Goal: Information Seeking & Learning: Check status

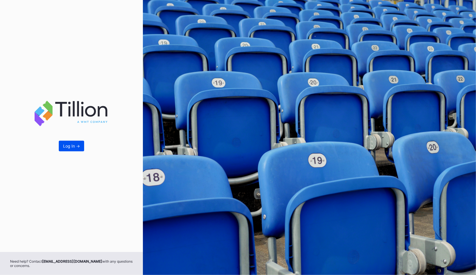
click at [73, 149] on button "Log In ->" at bounding box center [71, 146] width 25 height 11
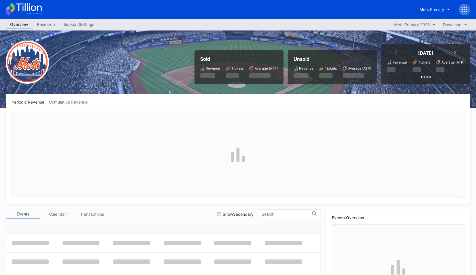
scroll to position [1273, 0]
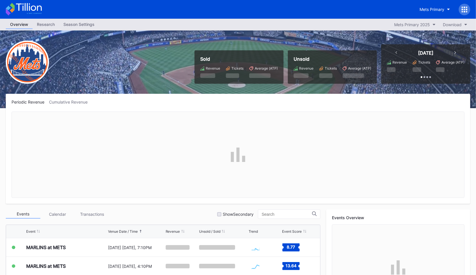
click at [463, 6] on div at bounding box center [464, 10] width 12 height 12
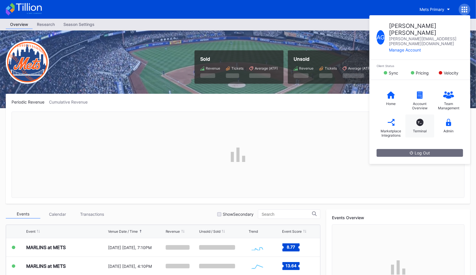
click at [417, 119] on div "T_" at bounding box center [419, 122] width 7 height 7
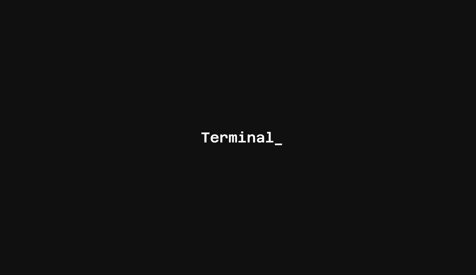
click at [290, 65] on div at bounding box center [238, 137] width 476 height 275
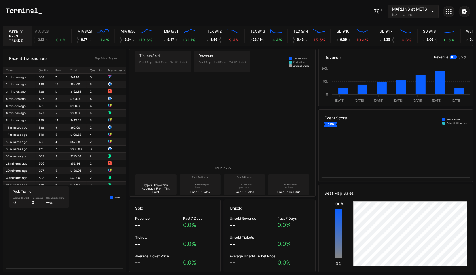
click at [413, 12] on div "MARLINS at METS August 30, 2025 4:10PM" at bounding box center [409, 12] width 35 height 10
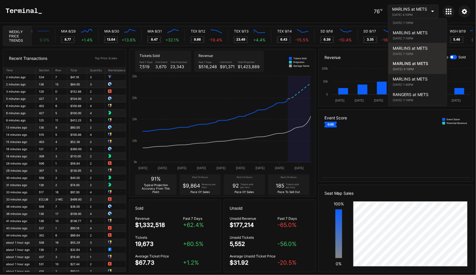
scroll to position [0, 2916]
click at [408, 46] on div "MARLINS at METS" at bounding box center [418, 48] width 50 height 5
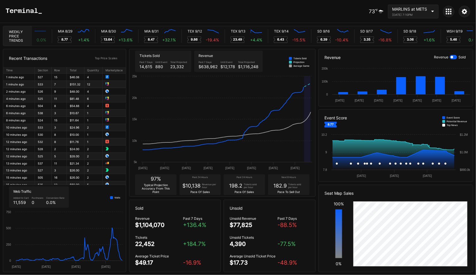
scroll to position [0, 2919]
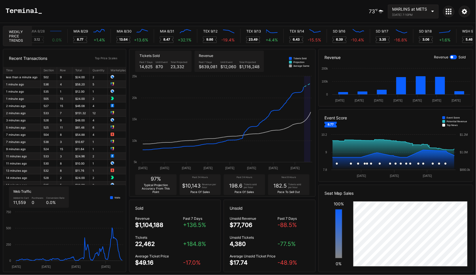
click at [334, 7] on div "73 ℉ MARLINS at METS [DATE] 7:10PM" at bounding box center [238, 11] width 476 height 23
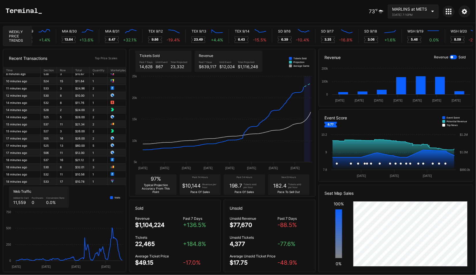
scroll to position [0, 0]
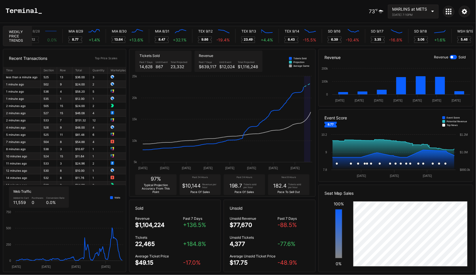
click at [240, 61] on div "Total Projected" at bounding box center [248, 62] width 20 height 3
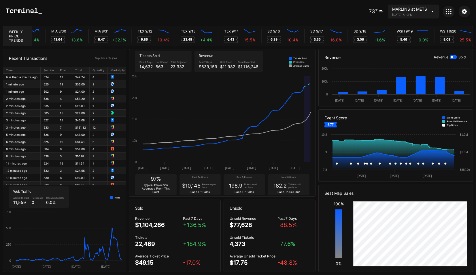
scroll to position [0, 2969]
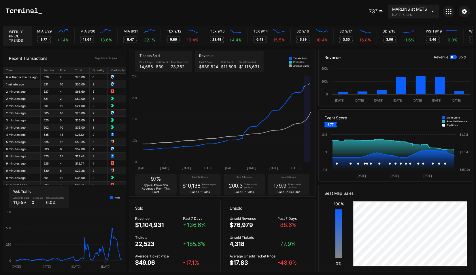
click at [287, 190] on div "Next 8 Hours 179.9 Tickets sold per hour Pace To Sell Out" at bounding box center [288, 185] width 41 height 21
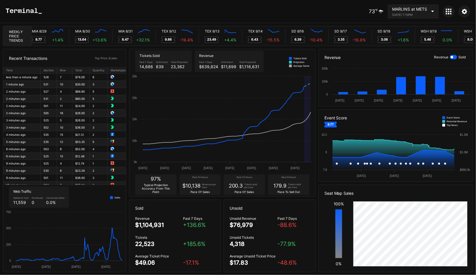
click at [292, 187] on div "Tickets sold per hour" at bounding box center [296, 186] width 16 height 6
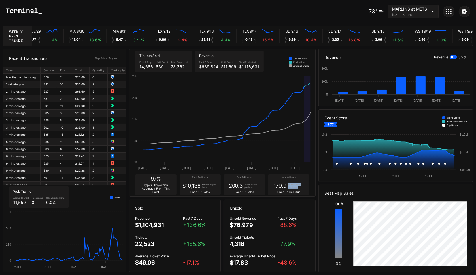
click at [292, 187] on div "Tickets sold per hour" at bounding box center [296, 186] width 16 height 6
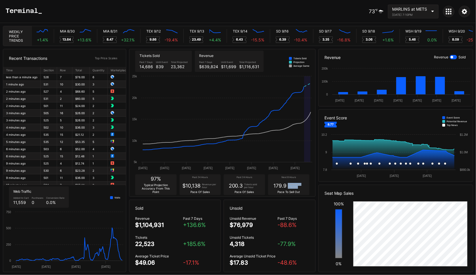
scroll to position [0, 2961]
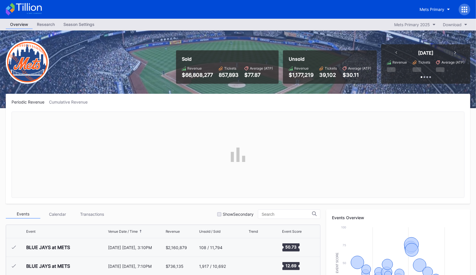
scroll to position [1273, 0]
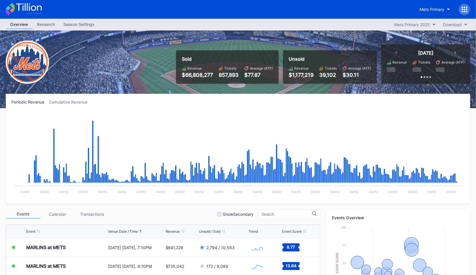
click at [464, 8] on icon at bounding box center [464, 10] width 6 height 6
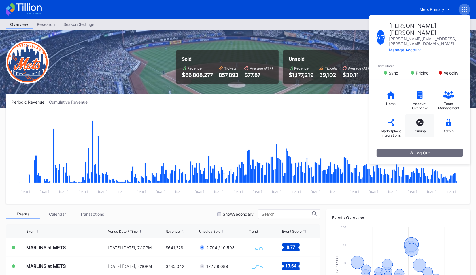
click at [425, 115] on div "T_ Terminal" at bounding box center [419, 126] width 29 height 23
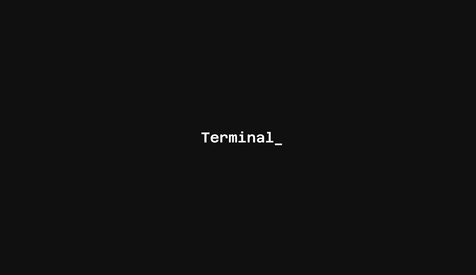
click at [325, 76] on div at bounding box center [238, 137] width 476 height 275
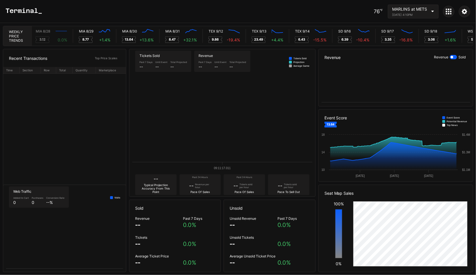
click at [410, 12] on div "MARLINS at METS August 30, 2025 4:10PM" at bounding box center [409, 12] width 35 height 10
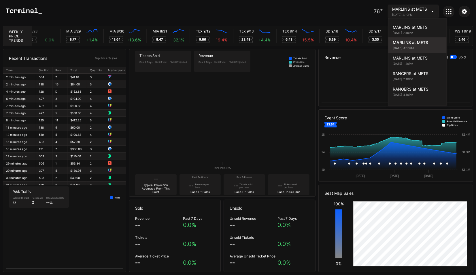
scroll to position [0, 2910]
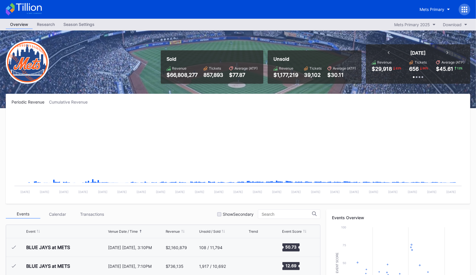
scroll to position [1273, 0]
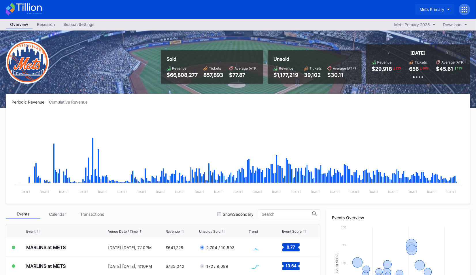
click at [433, 8] on div "Mets Primary" at bounding box center [431, 9] width 25 height 5
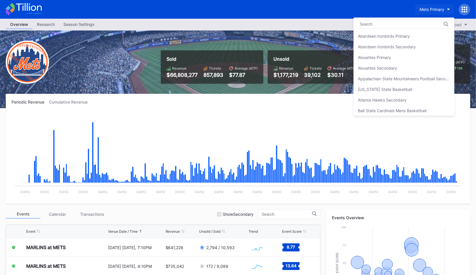
scroll to position [887, 0]
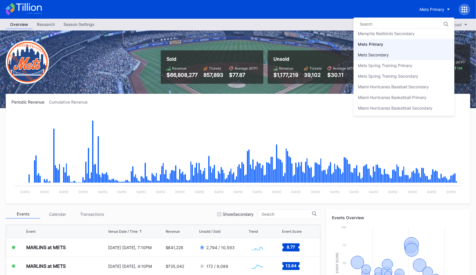
click at [404, 50] on div "Mets Secondary" at bounding box center [403, 55] width 101 height 11
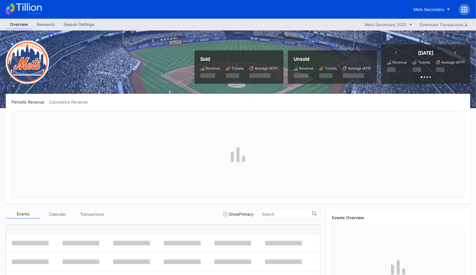
click at [468, 10] on div at bounding box center [464, 10] width 12 height 12
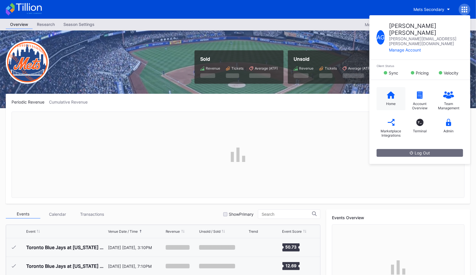
scroll to position [1273, 0]
click at [416, 115] on div "T_ Terminal" at bounding box center [419, 126] width 29 height 23
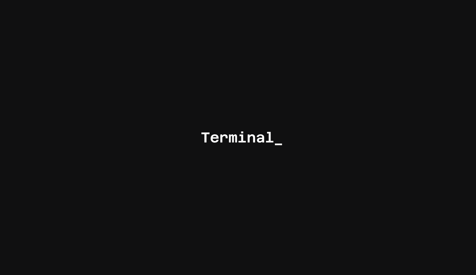
click at [267, 77] on div at bounding box center [238, 137] width 476 height 275
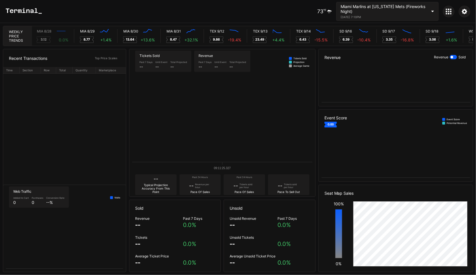
click at [403, 10] on div "Miami Marlins at New York Mets (Fireworks Night)" at bounding box center [383, 9] width 86 height 10
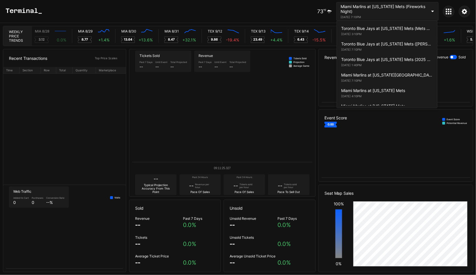
scroll to position [1045, 0]
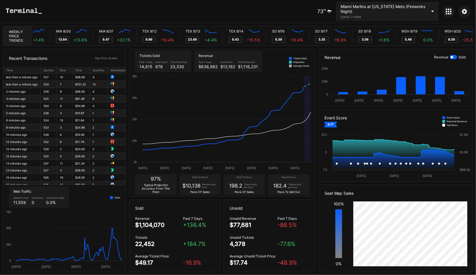
click at [211, 68] on div "$638,962" at bounding box center [207, 66] width 19 height 5
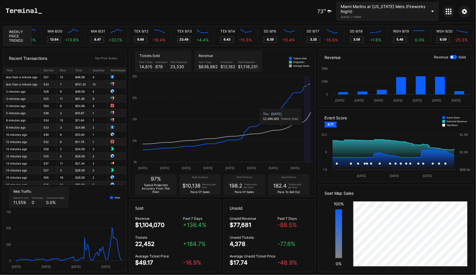
click at [289, 184] on div "Tickets sold per hour" at bounding box center [296, 186] width 16 height 6
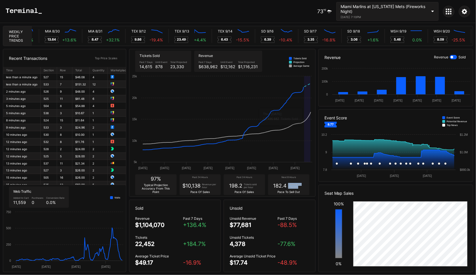
click at [289, 184] on div "Tickets sold per hour" at bounding box center [296, 186] width 16 height 6
click at [289, 191] on div "Pace To Sell Out" at bounding box center [288, 191] width 22 height 3
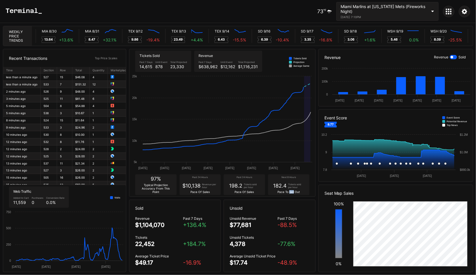
click at [289, 191] on div "Pace To Sell Out" at bounding box center [288, 191] width 22 height 3
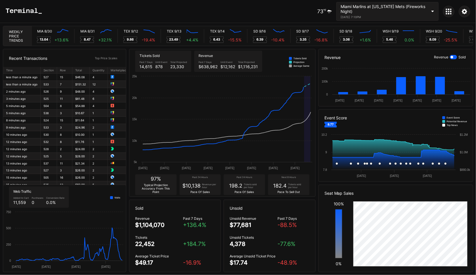
click at [283, 187] on div "182.4" at bounding box center [280, 186] width 14 height 6
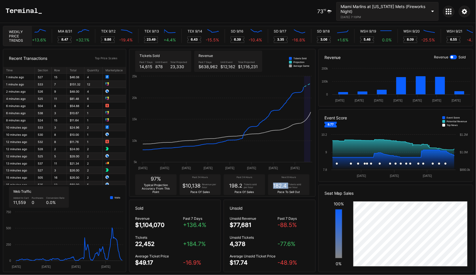
scroll to position [0, 3005]
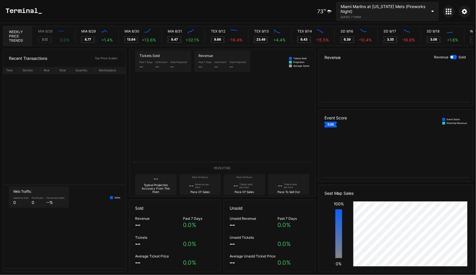
click at [291, 193] on div at bounding box center [238, 137] width 476 height 275
click at [291, 193] on div "Pace To Sell Out" at bounding box center [288, 191] width 22 height 3
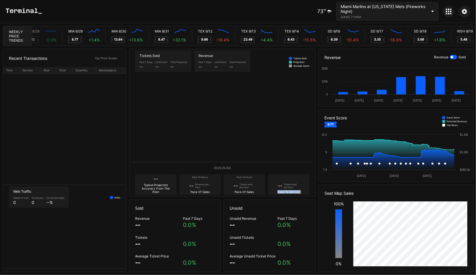
scroll to position [0, 2909]
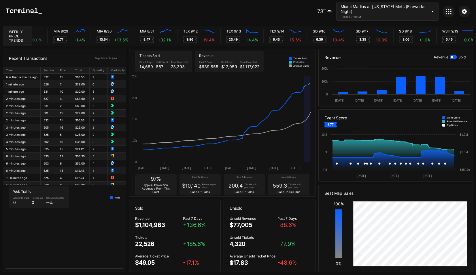
click at [286, 186] on div "559.3" at bounding box center [280, 186] width 14 height 6
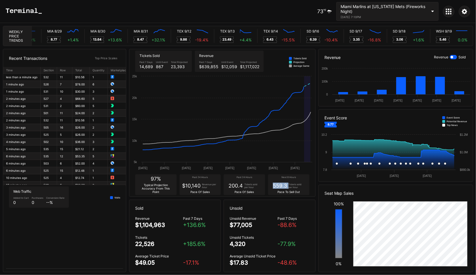
click at [286, 186] on div "559.3" at bounding box center [280, 186] width 14 height 6
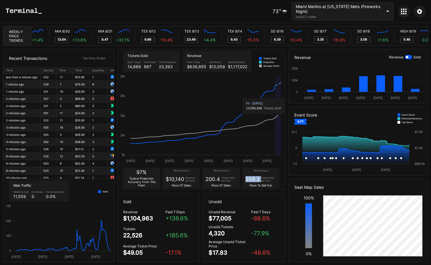
click at [247, 180] on div "559.3" at bounding box center [253, 179] width 14 height 6
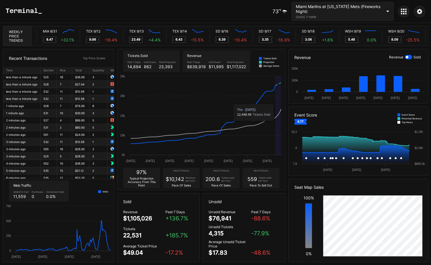
click at [251, 181] on div "559" at bounding box center [253, 179] width 10 height 6
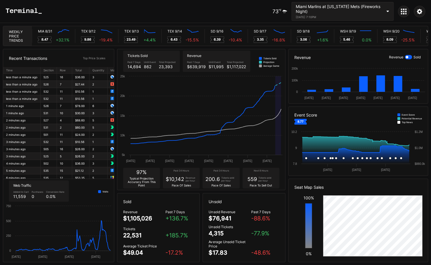
click at [259, 181] on div "559 Tickets sold per hour" at bounding box center [261, 179] width 27 height 6
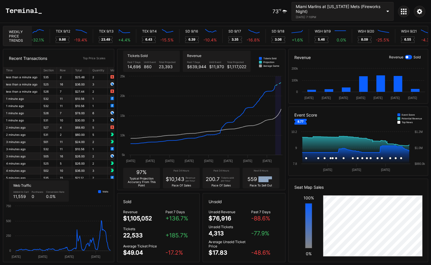
scroll to position [0, 3050]
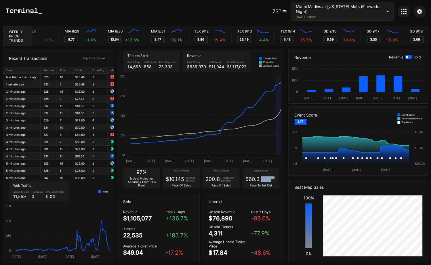
click at [250, 183] on div "Next 8 Hours 560.3 Tickets sold per hour Pace To Sell Out" at bounding box center [261, 178] width 37 height 21
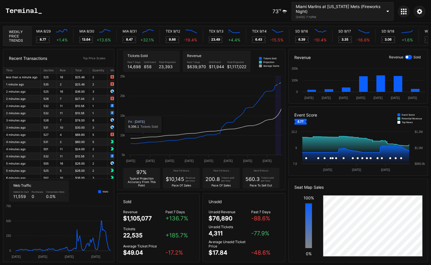
click at [283, 189] on div "97% Typical Projection Accuracy From This Point Past 24 Hours $10,145 Revenue p…" at bounding box center [202, 178] width 168 height 24
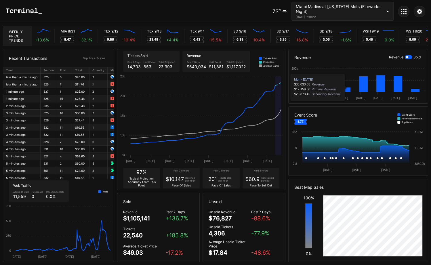
scroll to position [0, 3002]
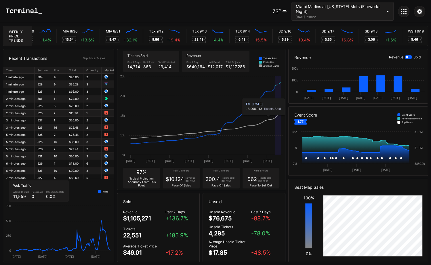
click at [257, 180] on div "562" at bounding box center [253, 179] width 10 height 6
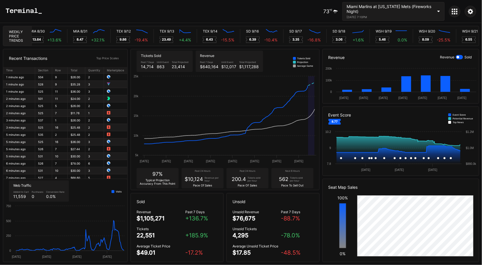
click at [297, 181] on div "Tickets sold per hour" at bounding box center [298, 180] width 16 height 6
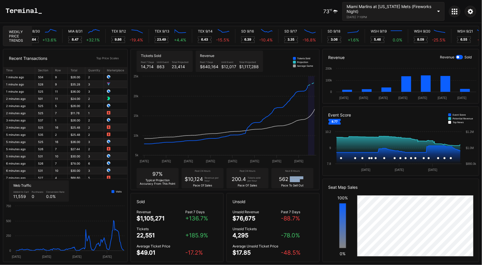
click at [300, 180] on div "Tickets sold per hour" at bounding box center [298, 180] width 16 height 6
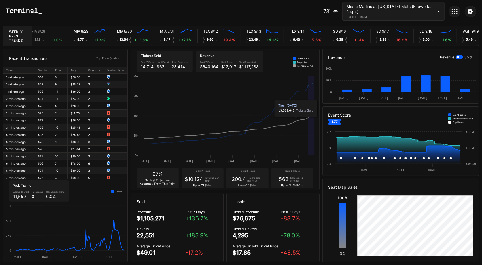
click at [290, 178] on div "Tickets sold per hour" at bounding box center [298, 180] width 16 height 6
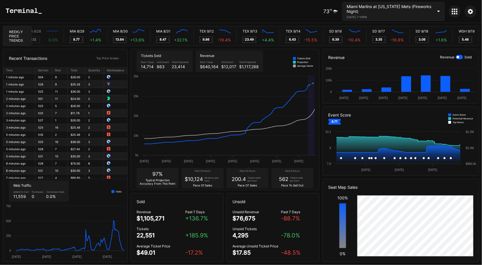
click at [303, 182] on div "Tickets sold per hour" at bounding box center [298, 180] width 16 height 6
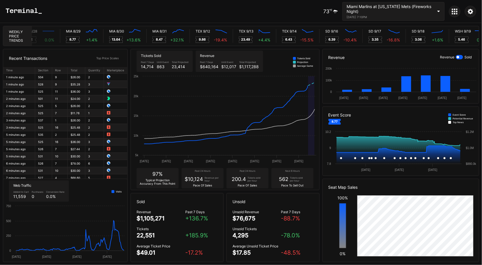
click at [303, 188] on div "Next 8 Hours 562 Tickets sold per hour Pace To Sell Out" at bounding box center [292, 178] width 42 height 20
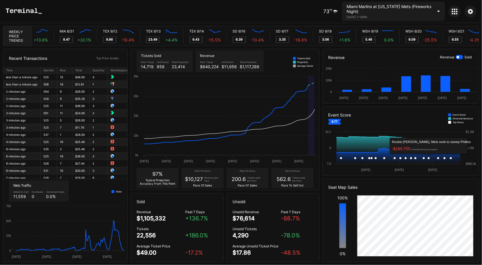
click at [305, 176] on div "562.6 Tickets sold per hour" at bounding box center [291, 179] width 31 height 6
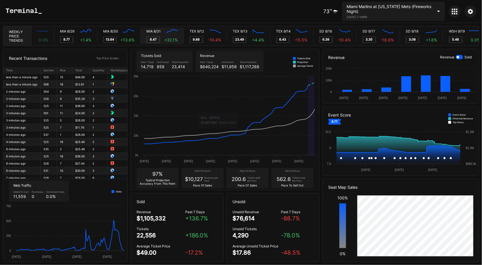
click at [174, 43] on div "MIA 8/31 Created with Highcharts 11.2.0 8.47 + 32.1 %" at bounding box center [161, 36] width 43 height 17
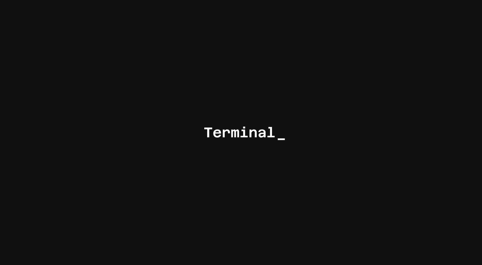
scroll to position [0, 2895]
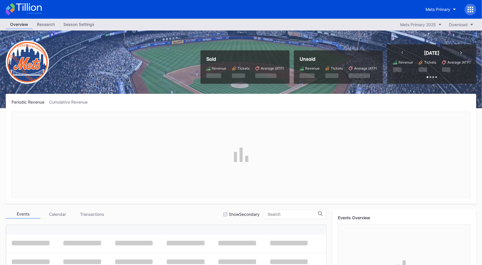
scroll to position [1273, 0]
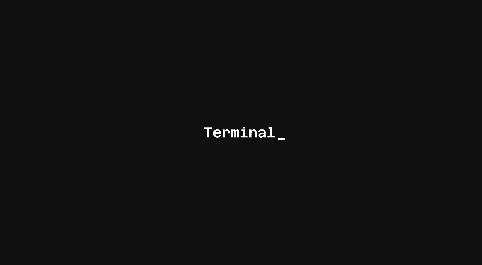
click at [185, 91] on div at bounding box center [241, 132] width 482 height 265
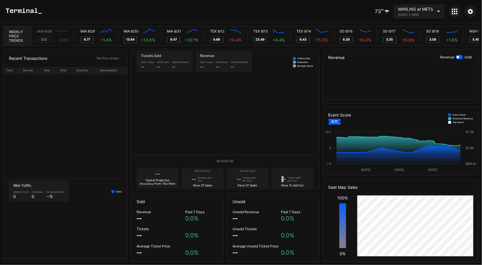
click at [282, 176] on div "-- Tickets sold per hour Pace To Sell Out" at bounding box center [292, 178] width 42 height 20
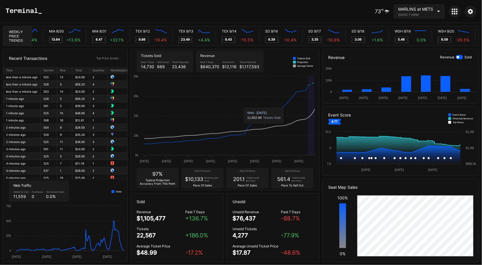
click at [262, 136] on icon "Created with Highcharts 11.2.0 22 Aug 23 Aug 24 Aug 25 Aug 26 Aug 27 Aug 28 Aug…" at bounding box center [225, 120] width 188 height 94
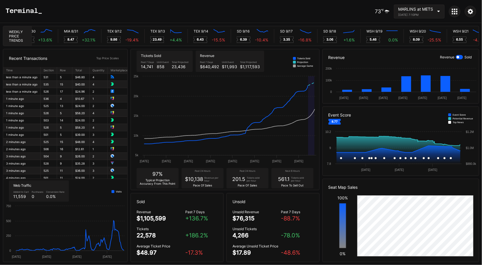
click at [301, 178] on div "Tickets sold per hour" at bounding box center [299, 180] width 16 height 6
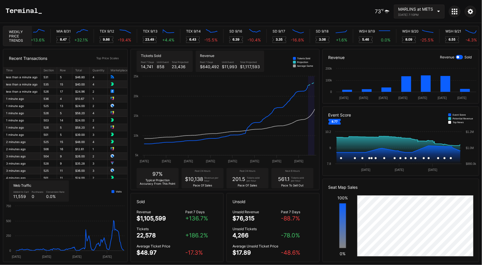
click at [300, 180] on div "Tickets sold per hour" at bounding box center [299, 180] width 16 height 6
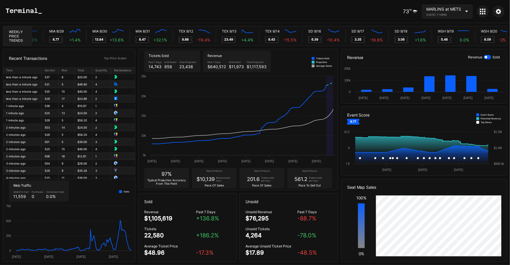
click at [314, 179] on div "Tickets sold per hour" at bounding box center [317, 180] width 16 height 6
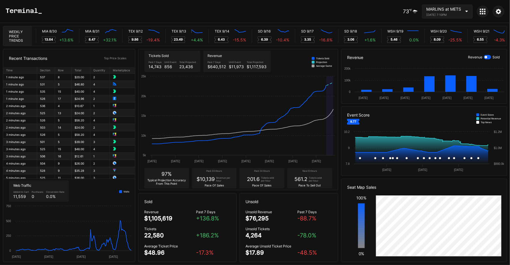
click at [310, 184] on div "Pace To Sell Out" at bounding box center [310, 185] width 22 height 3
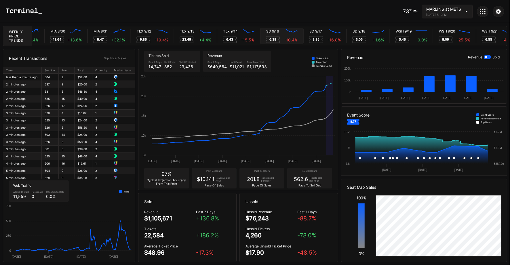
scroll to position [0, 2969]
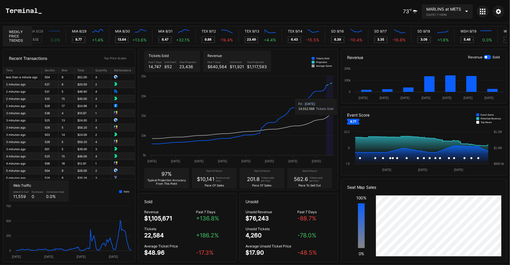
click at [308, 181] on div "562.6" at bounding box center [301, 179] width 14 height 6
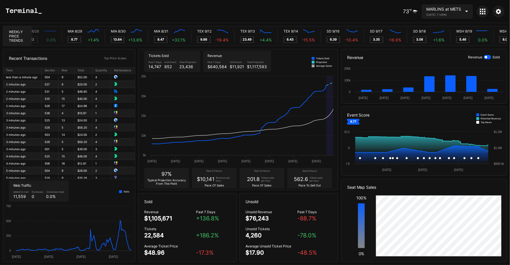
click at [314, 181] on div "Tickets sold per hour" at bounding box center [318, 180] width 16 height 6
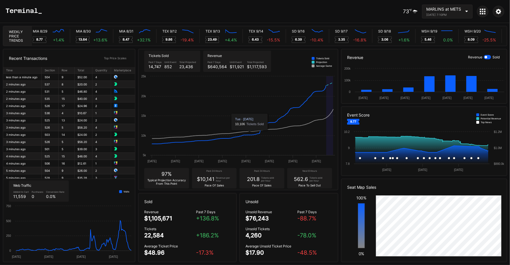
click at [247, 170] on div "Past 24 Hours" at bounding box center [261, 172] width 39 height 4
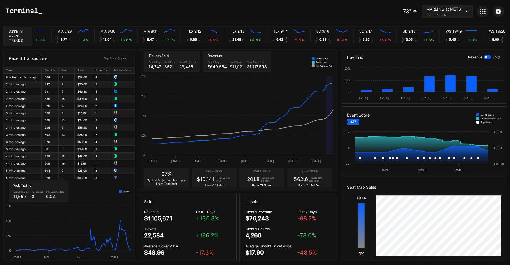
scroll to position [0, 2919]
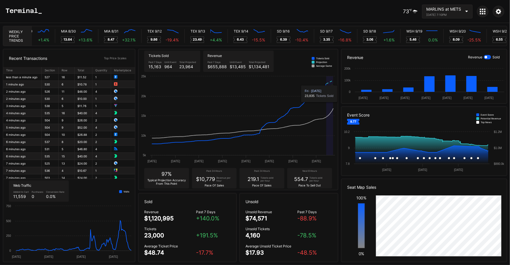
click at [346, 9] on div "73 ℉ MARLINS at METS August 29, 2025 7:10PM" at bounding box center [255, 11] width 510 height 23
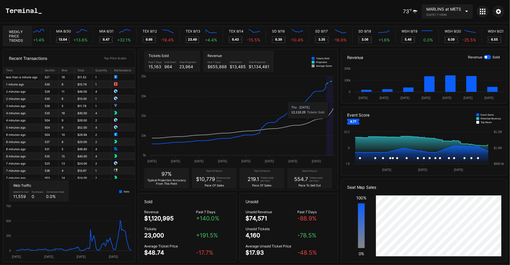
click at [307, 177] on div "554.7" at bounding box center [301, 179] width 14 height 6
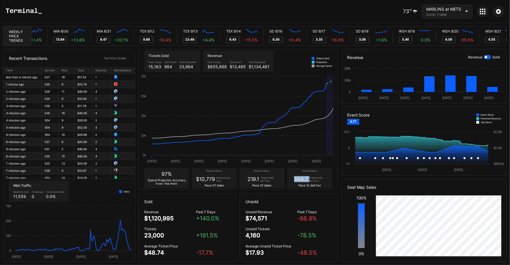
click at [307, 177] on div "554.7" at bounding box center [301, 179] width 14 height 6
click at [303, 179] on div "554.7" at bounding box center [301, 179] width 14 height 6
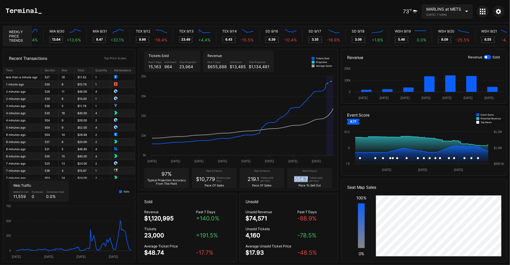
click at [303, 179] on div "554.7" at bounding box center [301, 179] width 14 height 6
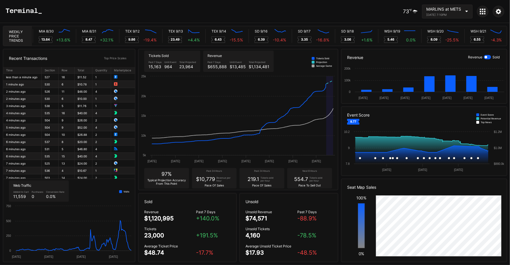
click at [317, 177] on div "Tickets sold per hour" at bounding box center [318, 180] width 16 height 6
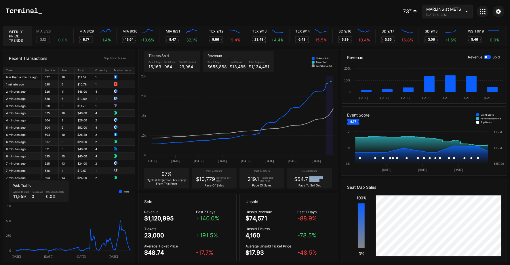
click at [317, 177] on div "Tickets sold per hour" at bounding box center [318, 180] width 16 height 6
click at [280, 178] on div "Past 24 Hours 219.1 Tickets sold per hour Pace Of Sales" at bounding box center [262, 178] width 45 height 20
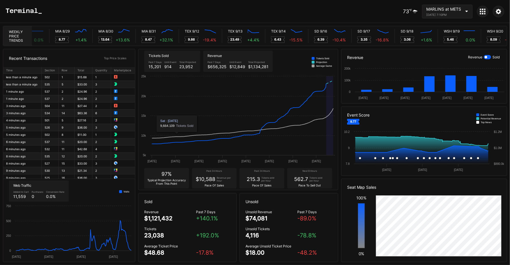
scroll to position [0, 2921]
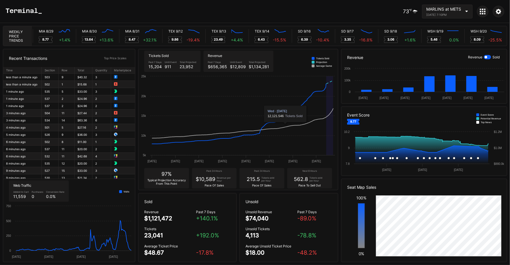
click at [304, 178] on div "562.8" at bounding box center [301, 179] width 14 height 6
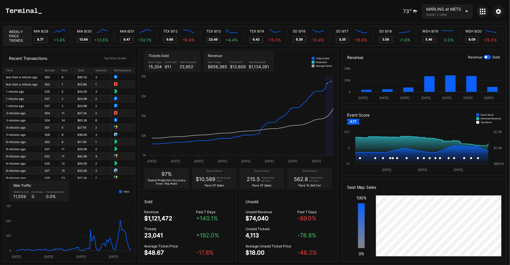
click at [319, 190] on div "97% Typical Projection Accuracy From This Point Past 24 Hours $10,589 Revenue p…" at bounding box center [239, 178] width 200 height 23
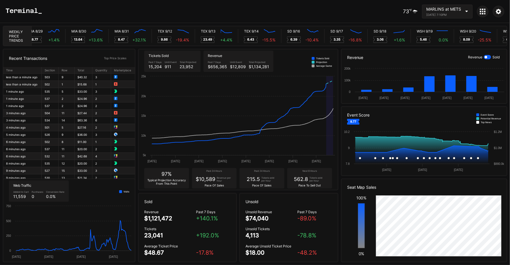
click at [320, 186] on div "Pace To Sell Out" at bounding box center [310, 185] width 22 height 3
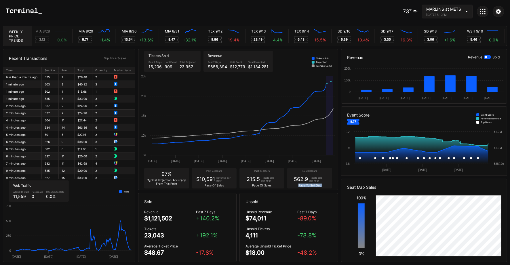
click at [320, 186] on div "Pace To Sell Out" at bounding box center [310, 185] width 22 height 3
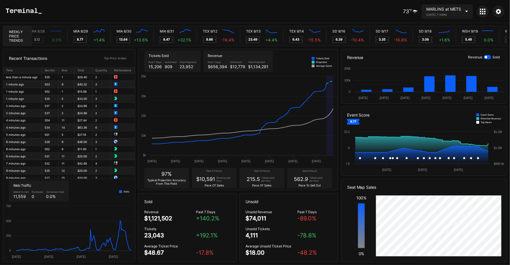
click at [314, 184] on div "Pace To Sell Out" at bounding box center [310, 185] width 22 height 3
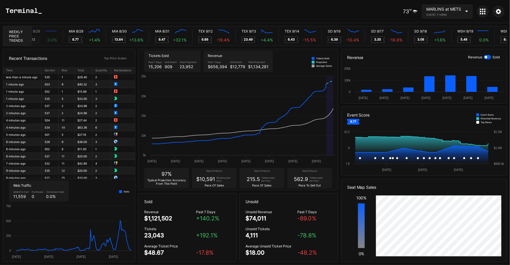
click at [316, 179] on div "Tickets sold per hour" at bounding box center [318, 180] width 16 height 6
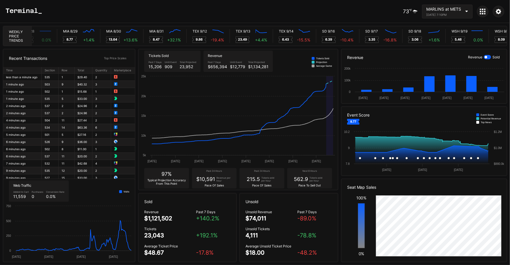
click at [302, 180] on div "562.9" at bounding box center [301, 179] width 14 height 6
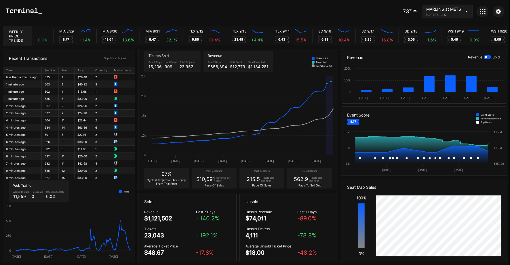
click at [310, 180] on div "Tickets sold per hour" at bounding box center [318, 180] width 16 height 6
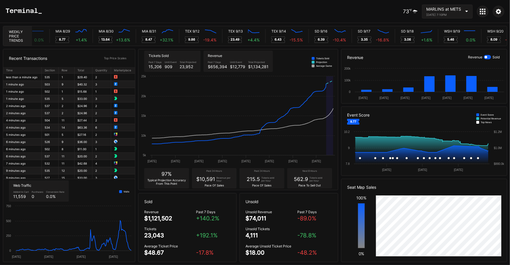
click at [305, 180] on div "562.9" at bounding box center [301, 179] width 14 height 6
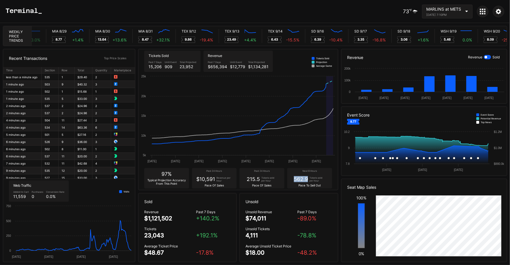
click at [308, 182] on div "562.9 Tickets sold per hour" at bounding box center [309, 179] width 31 height 6
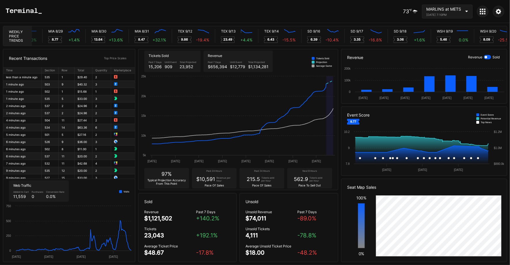
click at [305, 182] on div "562.9" at bounding box center [301, 179] width 14 height 6
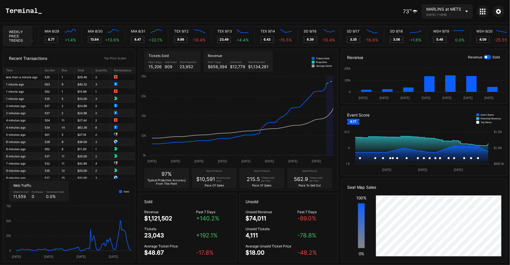
click at [310, 180] on div "Tickets sold per hour" at bounding box center [318, 180] width 16 height 6
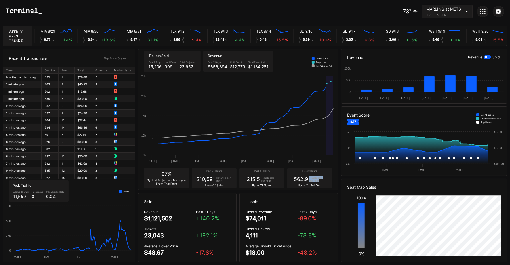
click at [310, 180] on div "Tickets sold per hour" at bounding box center [318, 180] width 16 height 6
click at [302, 180] on div "562.9" at bounding box center [301, 179] width 14 height 6
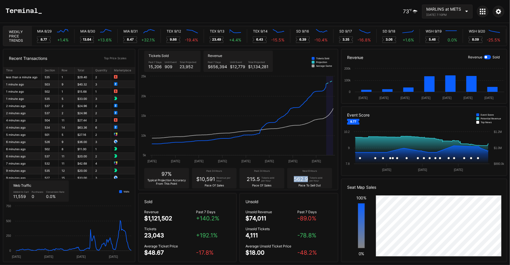
click at [302, 180] on div "562.9" at bounding box center [301, 179] width 14 height 6
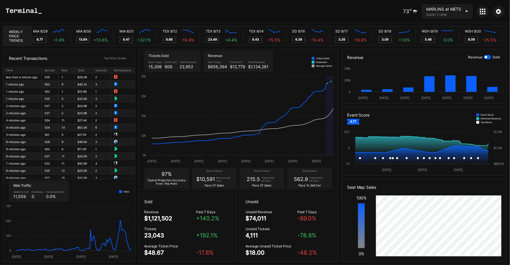
click at [302, 188] on div "Next 8 Hours 562.9 Tickets sold per hour Pace To Sell Out" at bounding box center [309, 178] width 45 height 20
click at [306, 183] on div "Next 8 Hours 562.9 Tickets sold per hour Pace To Sell Out" at bounding box center [309, 178] width 45 height 20
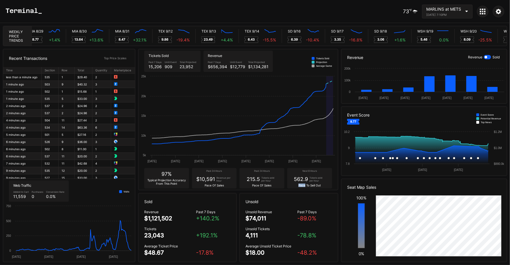
click at [306, 183] on div "Next 8 Hours 562.9 Tickets sold per hour Pace To Sell Out" at bounding box center [309, 178] width 45 height 20
click at [300, 178] on div "562.9" at bounding box center [301, 179] width 14 height 6
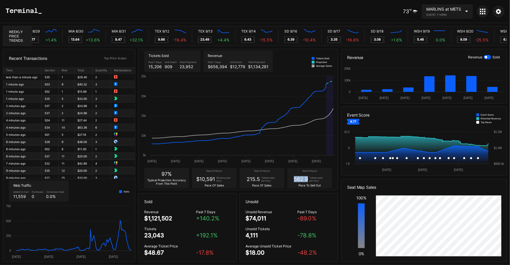
click at [300, 178] on div "562.9" at bounding box center [301, 179] width 14 height 6
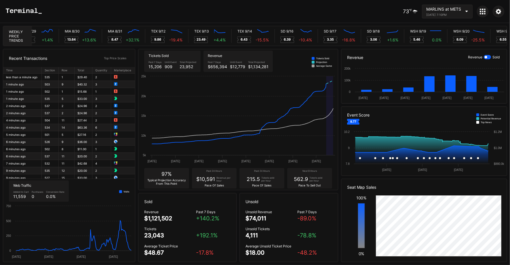
click at [260, 176] on div "Past 24 Hours 215.5 Tickets sold per hour Pace Of Sales" at bounding box center [262, 178] width 45 height 20
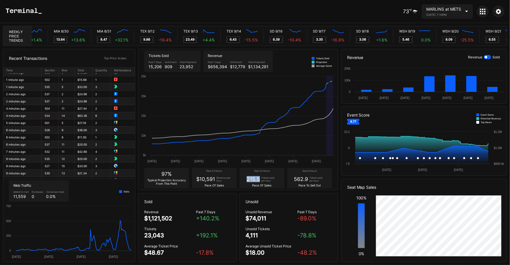
scroll to position [0, 0]
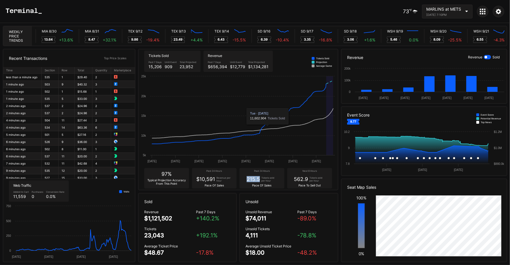
click at [247, 177] on div "215.5" at bounding box center [253, 179] width 13 height 6
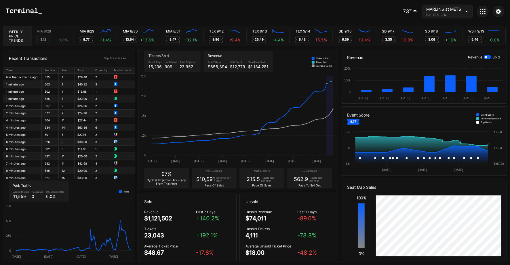
click at [306, 179] on div "562.9" at bounding box center [301, 179] width 14 height 6
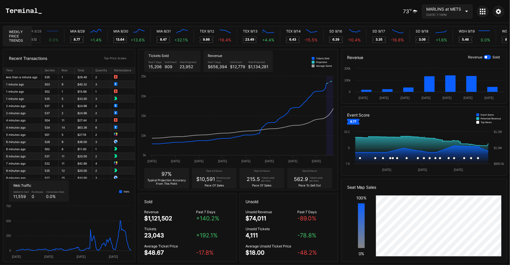
click at [305, 180] on div "562.9" at bounding box center [301, 179] width 14 height 6
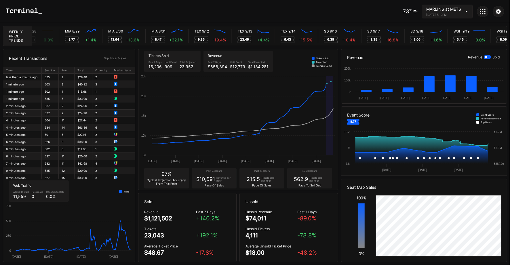
click at [266, 180] on div "Tickets sold per hour" at bounding box center [269, 180] width 16 height 6
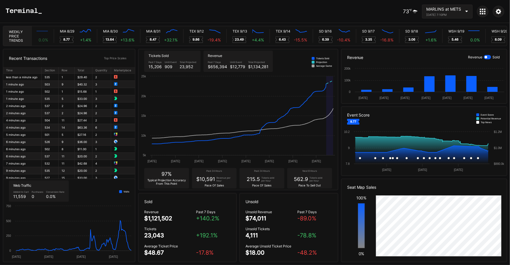
click at [255, 178] on div "215.5" at bounding box center [253, 179] width 13 height 6
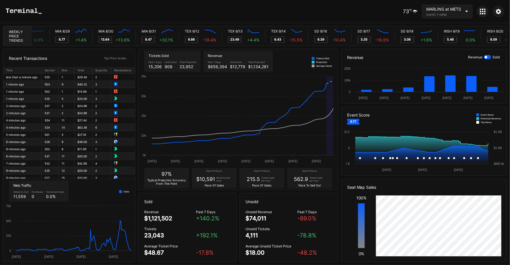
click at [255, 184] on div "Pace Of Sales" at bounding box center [262, 185] width 19 height 3
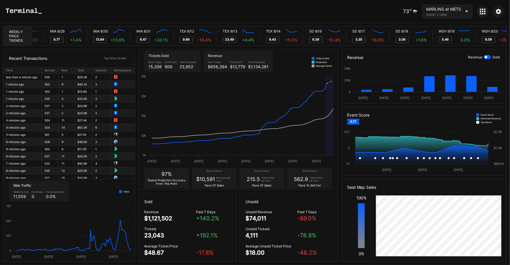
click at [205, 175] on div "Past 24 Hours $10,591 Revenue per hour Pace Of Sales" at bounding box center [214, 178] width 45 height 20
click at [205, 179] on div "$10,591" at bounding box center [205, 179] width 19 height 6
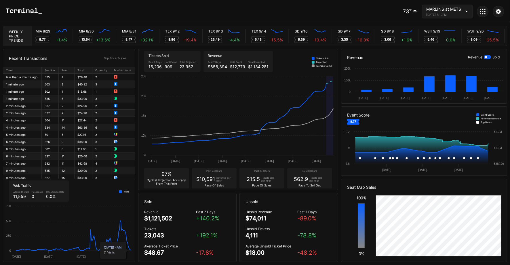
click at [267, 178] on div "Tickets sold per hour" at bounding box center [269, 180] width 16 height 6
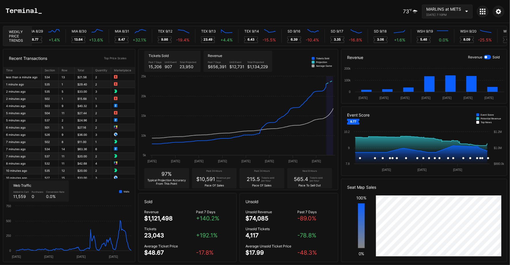
scroll to position [0, 2948]
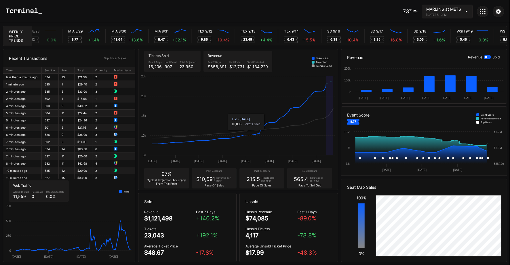
scroll to position [0, 2908]
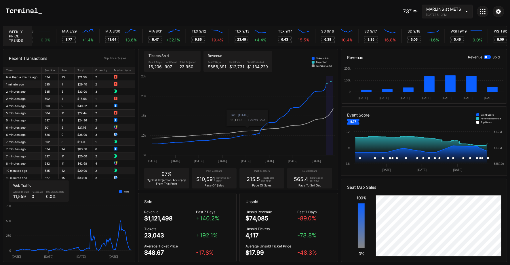
click at [253, 8] on div "73 ℉ MARLINS at METS [DATE] 7:10PM" at bounding box center [255, 11] width 510 height 23
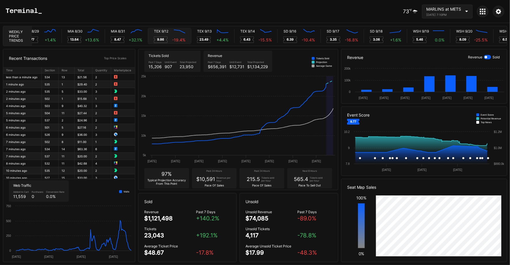
scroll to position [0, 2952]
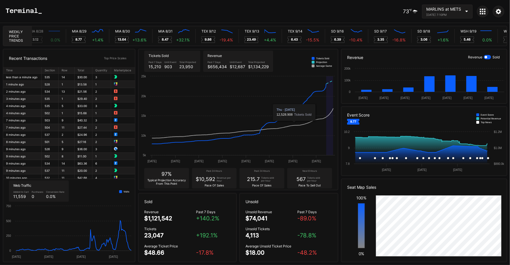
click at [305, 183] on div "Next 8 Hours 567 Tickets sold per hour Pace To Sell Out" at bounding box center [309, 178] width 45 height 20
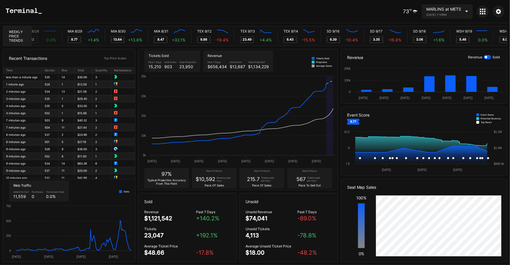
click at [304, 181] on div "567" at bounding box center [301, 179] width 9 height 6
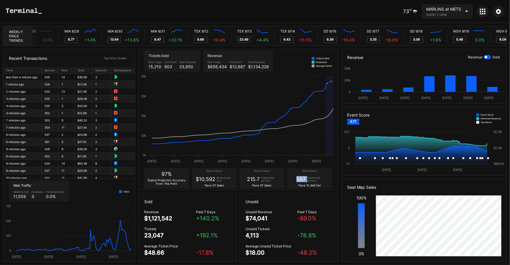
click at [304, 181] on div "567" at bounding box center [301, 179] width 9 height 6
click at [310, 181] on div "Tickets sold per hour" at bounding box center [315, 180] width 16 height 6
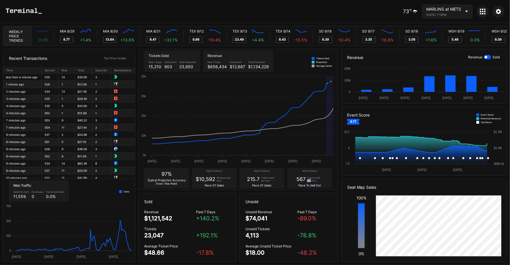
click at [310, 181] on div "Tickets sold per hour" at bounding box center [315, 180] width 16 height 6
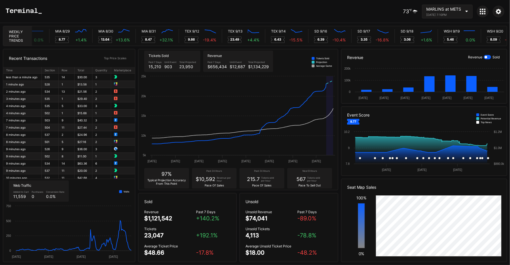
click at [309, 173] on div "Next 8 Hours" at bounding box center [309, 172] width 39 height 4
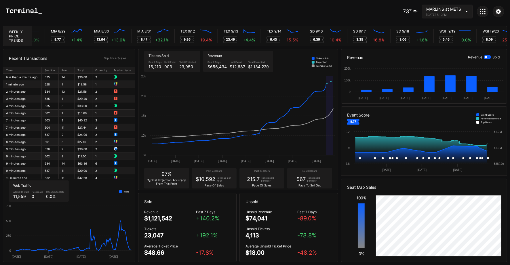
click at [314, 179] on div "Tickets sold per hour" at bounding box center [315, 180] width 16 height 6
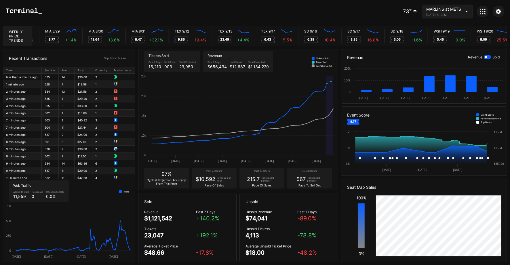
click at [307, 187] on div "Next 8 Hours 567 Tickets sold per hour Pace To Sell Out" at bounding box center [309, 178] width 45 height 20
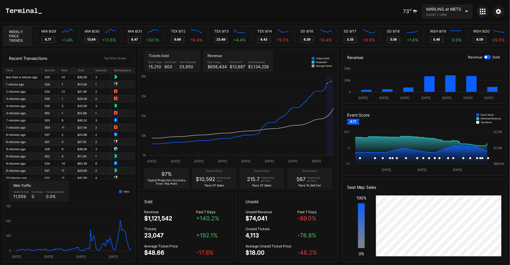
click at [305, 191] on div "Recent Transactions Top Price Scales Time Section Row Total Quantity Marketplac…" at bounding box center [255, 155] width 510 height 219
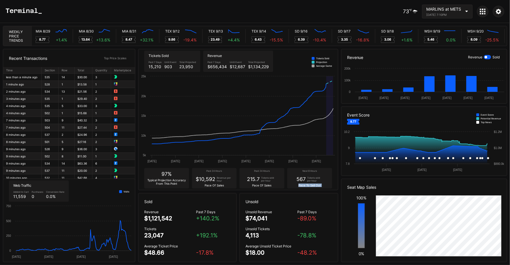
click at [309, 187] on div "Next 8 Hours 567 Tickets sold per hour Pace To Sell Out" at bounding box center [309, 178] width 45 height 20
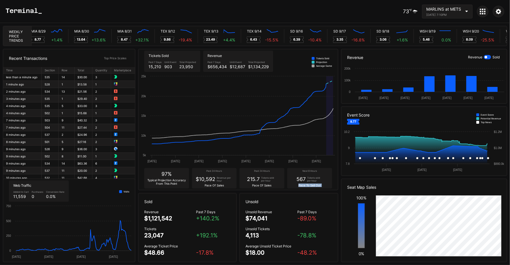
click at [309, 187] on div "Next 8 Hours 567 Tickets sold per hour Pace To Sell Out" at bounding box center [309, 178] width 45 height 20
click at [314, 186] on div "Pace To Sell Out" at bounding box center [310, 185] width 22 height 3
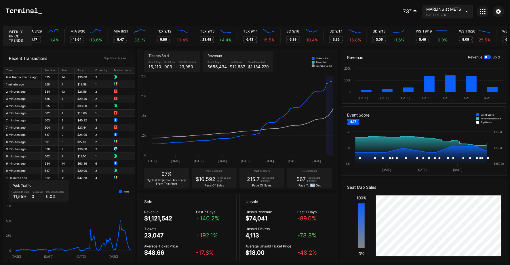
click at [314, 186] on div "Pace To Sell Out" at bounding box center [310, 185] width 22 height 3
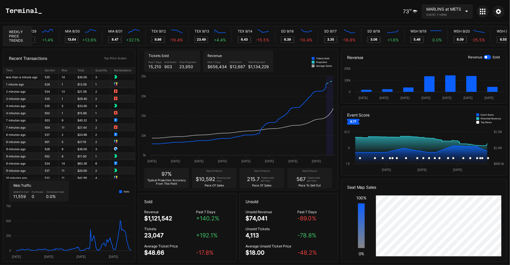
click at [330, 189] on div "97% Typical Projection Accuracy From This Point Past 24 Hours $10,592 Revenue p…" at bounding box center [239, 178] width 200 height 23
click at [321, 187] on div "Next 8 Hours 567 Tickets sold per hour Pace To Sell Out" at bounding box center [309, 178] width 45 height 20
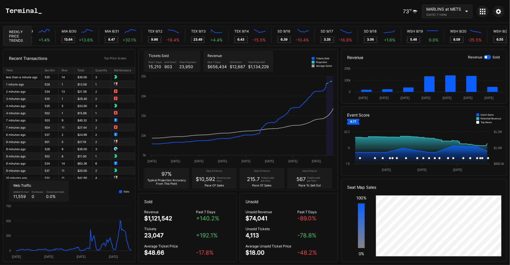
click at [321, 187] on div "Next 8 Hours 567 Tickets sold per hour Pace To Sell Out" at bounding box center [309, 178] width 45 height 20
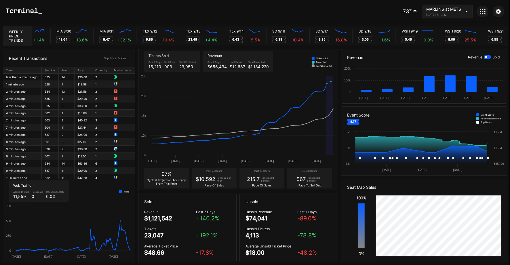
click at [306, 181] on div "567" at bounding box center [301, 179] width 9 height 6
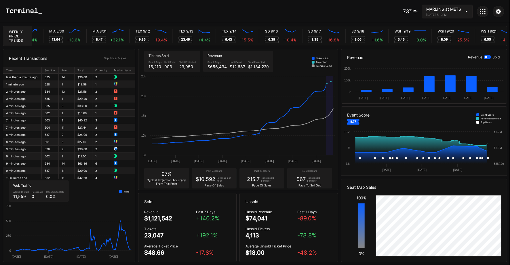
click at [266, 171] on div "Past 24 Hours" at bounding box center [261, 172] width 39 height 4
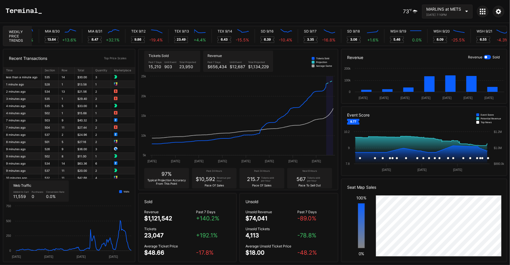
click at [268, 180] on div "Tickets sold per hour" at bounding box center [269, 180] width 16 height 6
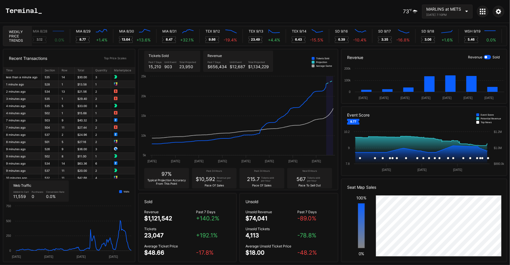
click at [226, 180] on div "Revenue per hour" at bounding box center [225, 180] width 16 height 6
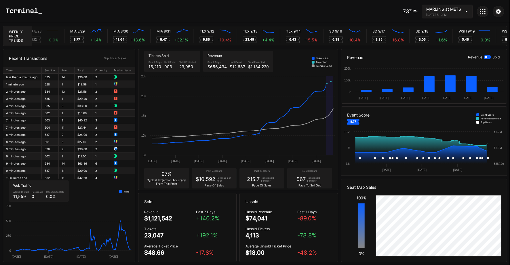
click at [257, 183] on div "Past 24 Hours 215.7 Tickets sold per hour Pace Of Sales" at bounding box center [262, 178] width 45 height 20
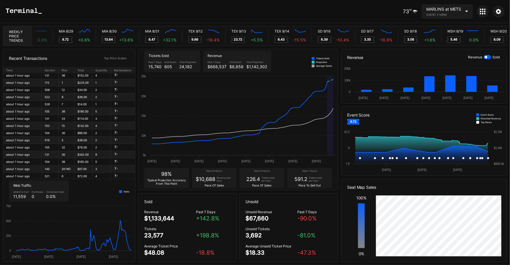
scroll to position [0, 2899]
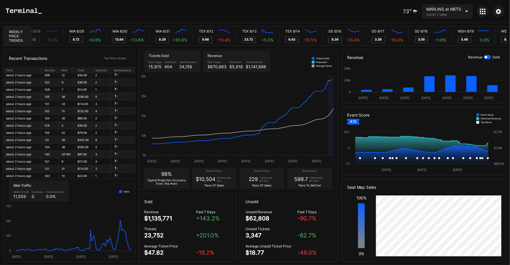
scroll to position [0, 2907]
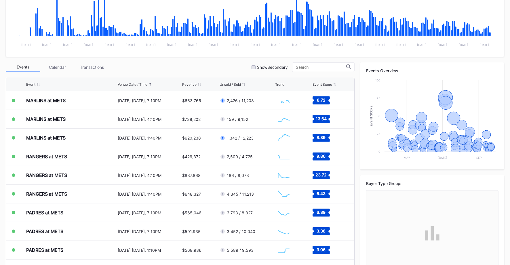
scroll to position [146, 0]
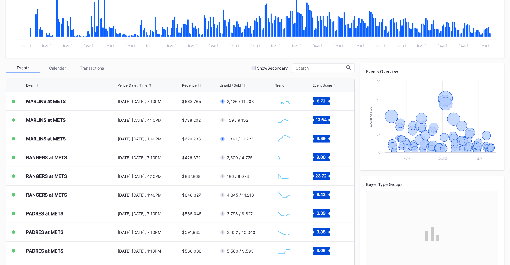
click at [92, 63] on div "Events Calendar Transactions Show Secondary" at bounding box center [180, 68] width 349 height 10
click at [90, 67] on div "Transactions" at bounding box center [92, 68] width 35 height 9
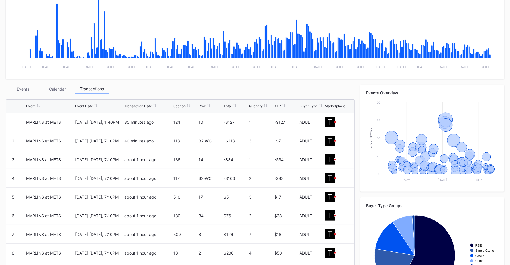
scroll to position [126, 0]
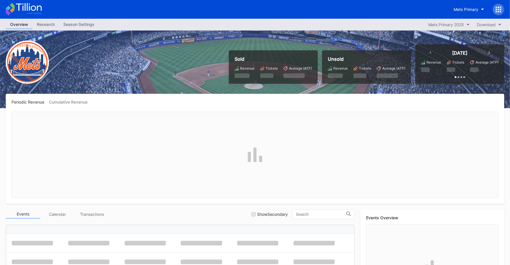
scroll to position [1273, 0]
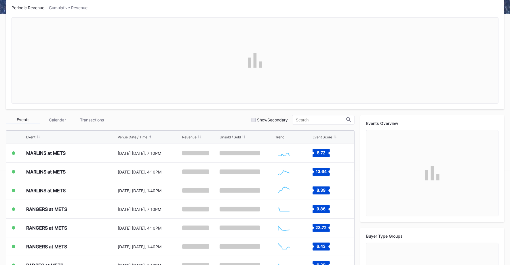
click at [98, 121] on div "Transactions" at bounding box center [92, 119] width 35 height 9
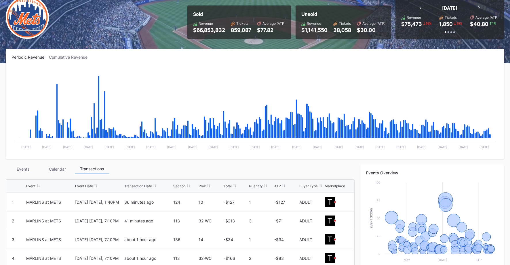
scroll to position [0, 0]
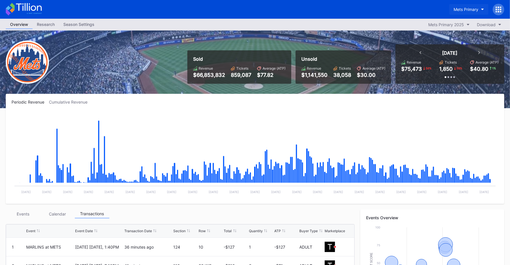
click at [458, 10] on div "Mets Primary" at bounding box center [466, 9] width 25 height 5
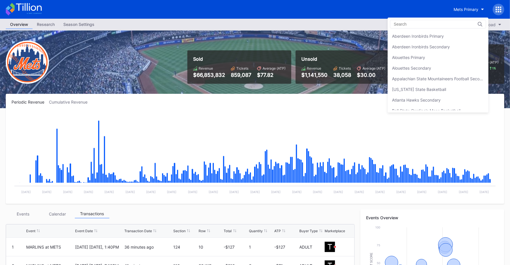
scroll to position [887, 0]
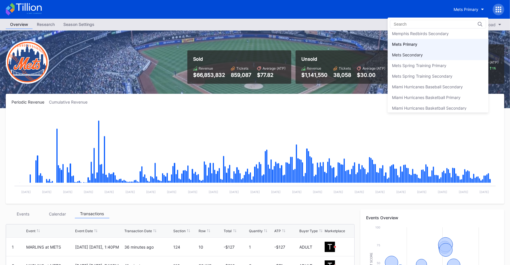
click at [440, 50] on div "Mets Secondary" at bounding box center [438, 55] width 101 height 11
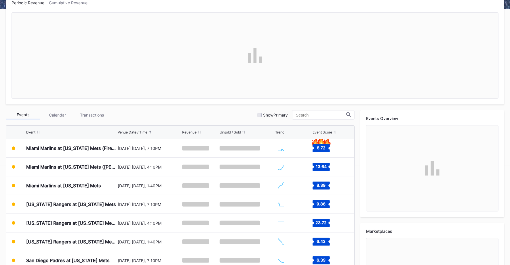
scroll to position [104, 0]
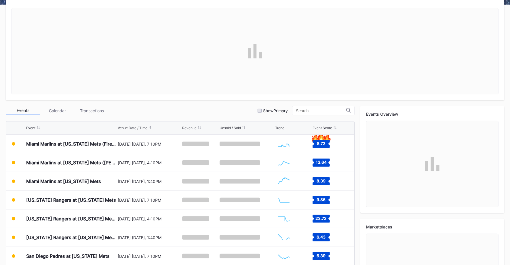
click at [90, 115] on div "Events Calendar Transactions Show Primary Event Venue Date / Time Revenue Unsol…" at bounding box center [180, 215] width 349 height 218
click at [92, 114] on div "Transactions" at bounding box center [92, 110] width 35 height 9
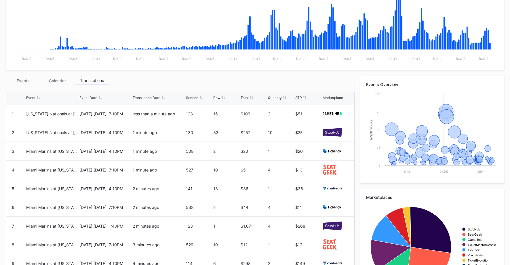
scroll to position [133, 0]
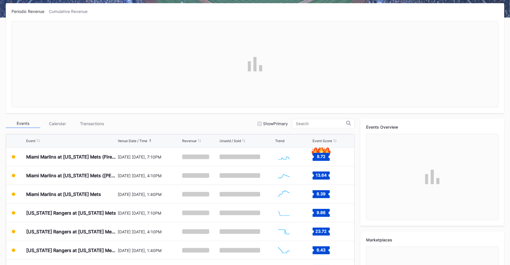
scroll to position [104, 0]
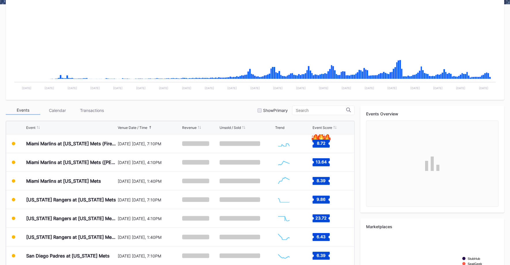
click at [87, 108] on div "Transactions" at bounding box center [92, 110] width 35 height 9
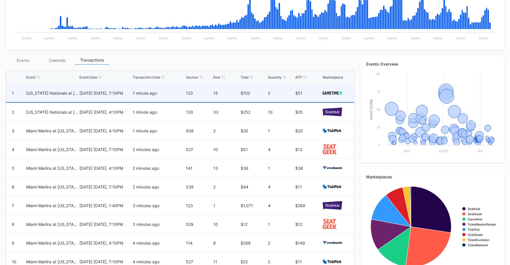
scroll to position [179, 0]
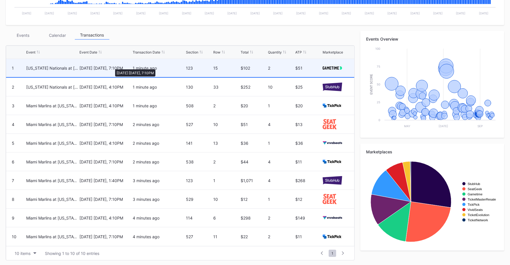
click at [112, 67] on div "[DATE] [DATE], 7:10PM" at bounding box center [105, 68] width 52 height 5
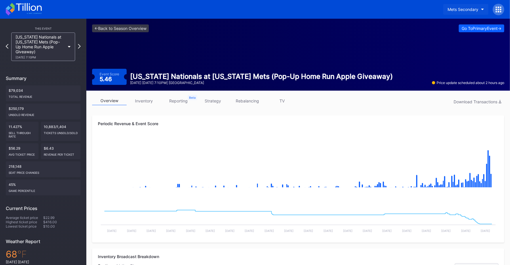
click at [460, 12] on button "Mets Secondary" at bounding box center [466, 9] width 45 height 11
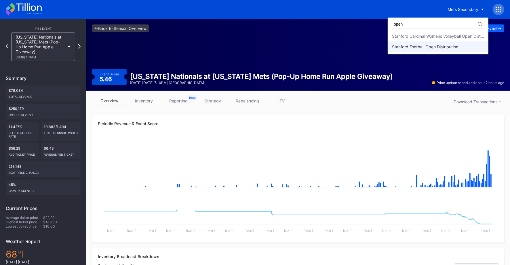
type input "open"
click at [437, 45] on div "Stanford Football Open Distribution" at bounding box center [425, 46] width 66 height 5
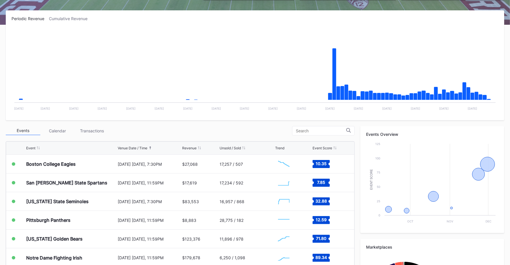
scroll to position [84, 0]
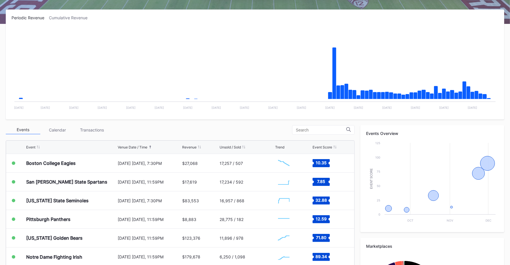
click at [92, 127] on div "Transactions" at bounding box center [92, 130] width 35 height 9
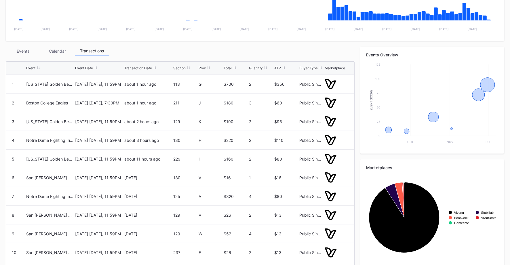
scroll to position [163, 0]
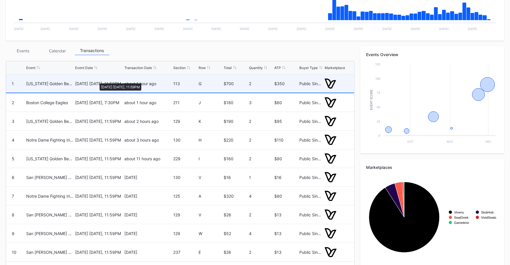
click at [97, 81] on div "[DATE] [DATE], 11:59PM" at bounding box center [99, 83] width 48 height 5
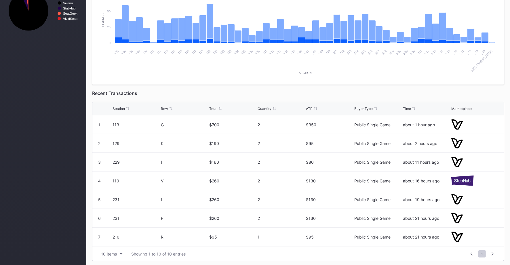
scroll to position [288, 0]
click at [411, 107] on div "Time" at bounding box center [426, 109] width 47 height 4
